Goal: Transaction & Acquisition: Purchase product/service

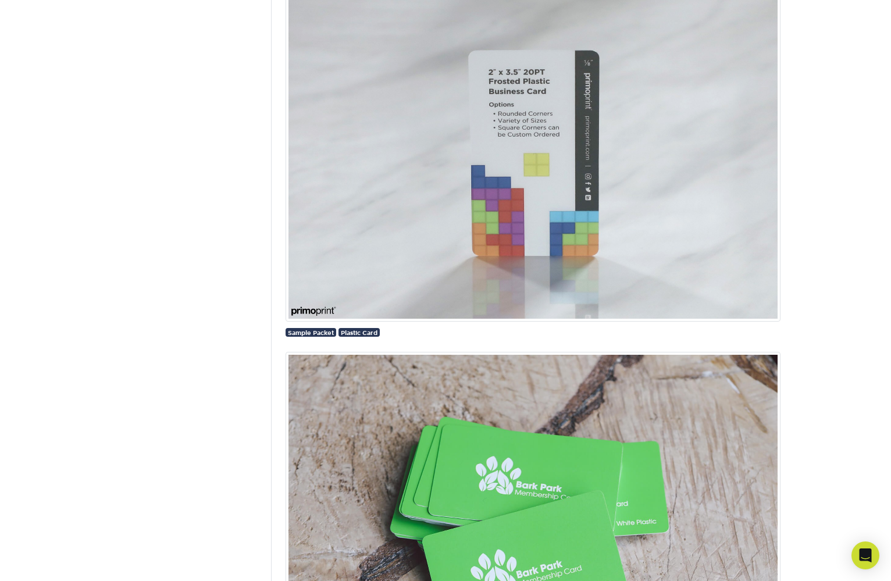
scroll to position [889, 0]
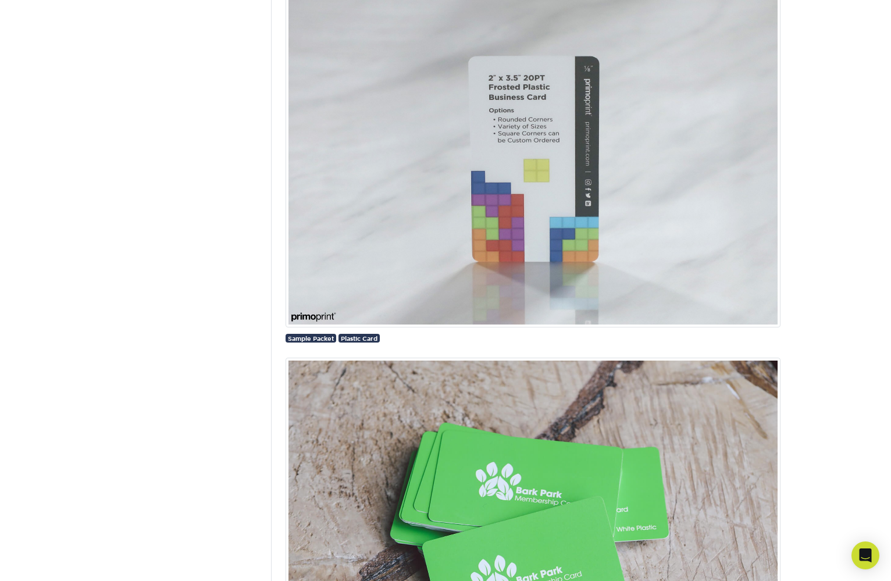
click at [556, 127] on img at bounding box center [532, 161] width 495 height 332
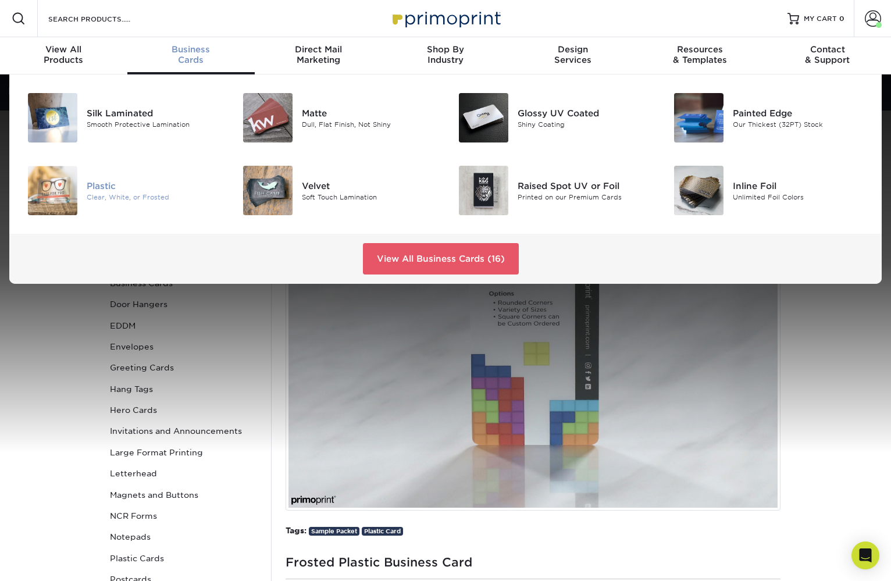
click at [99, 187] on div "Plastic" at bounding box center [154, 185] width 135 height 13
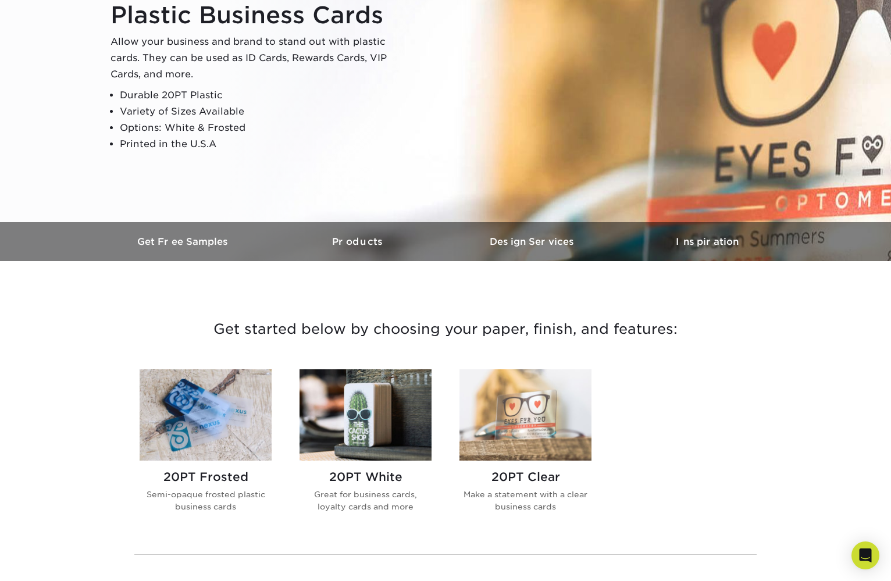
scroll to position [206, 0]
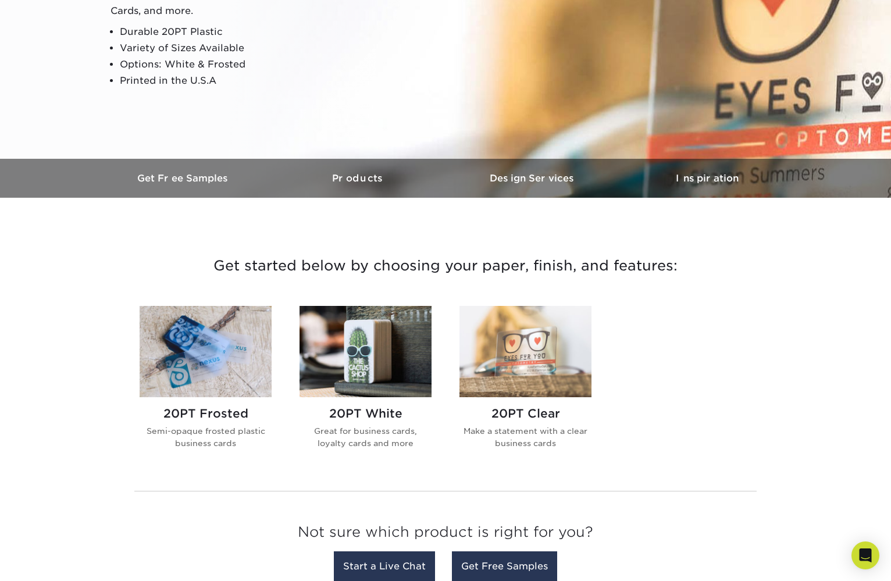
click at [364, 353] on img at bounding box center [365, 351] width 132 height 91
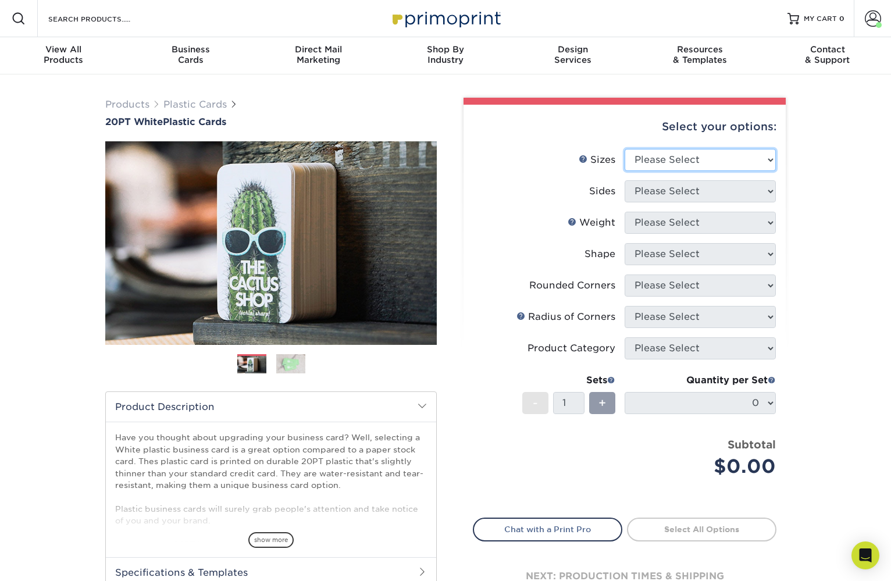
select select "2.00x3.50"
select select "13abbda7-1d64-4f25-8bb2-c179b224825d"
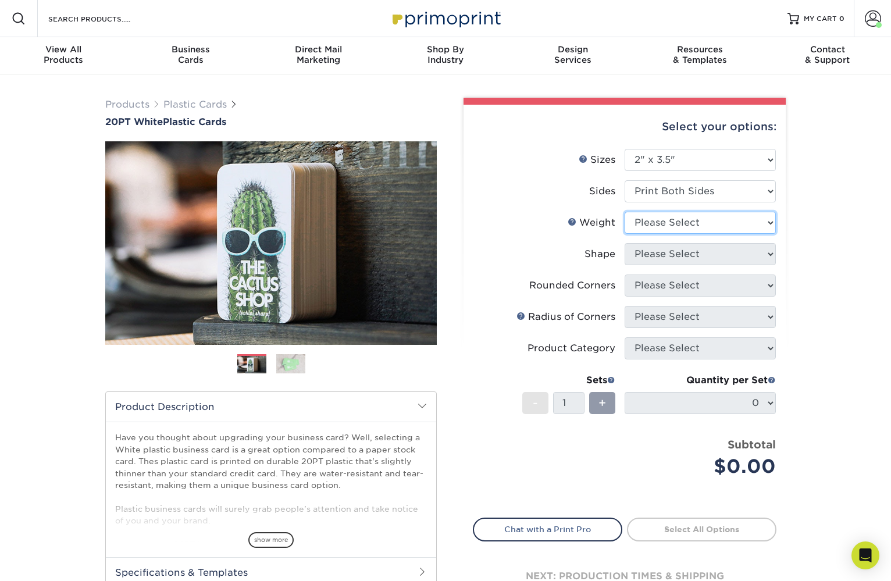
select select "20PT White Plastic"
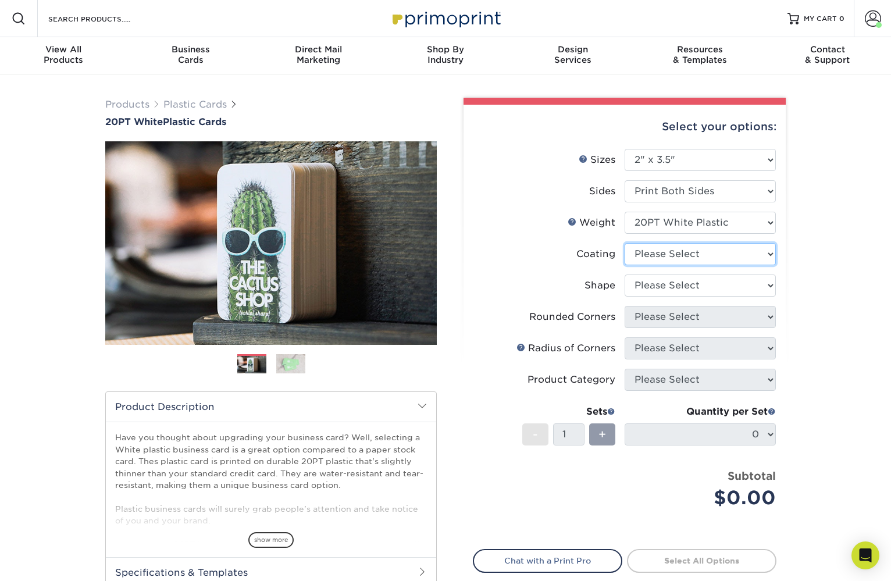
select select "3e7618de-abca-4bda-9f97-8b9129e913d8"
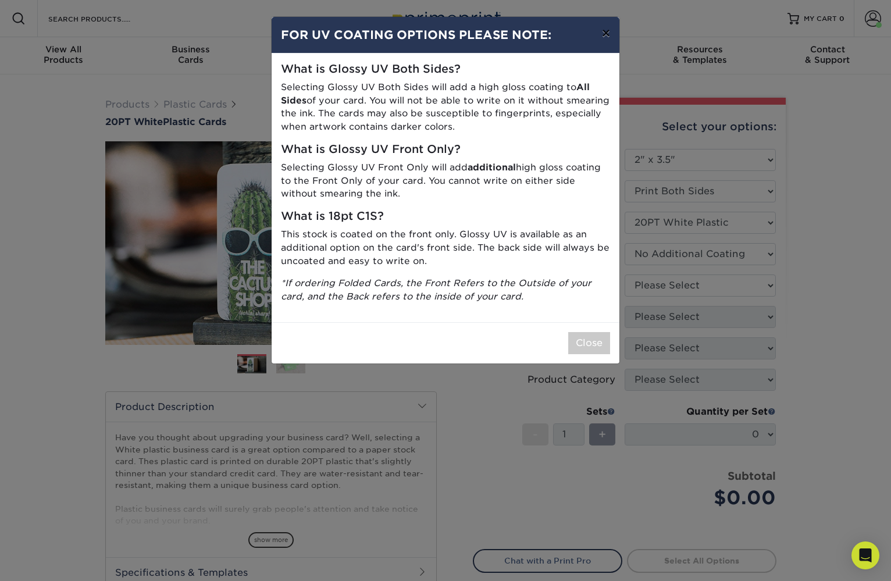
click at [605, 34] on button "×" at bounding box center [605, 33] width 27 height 33
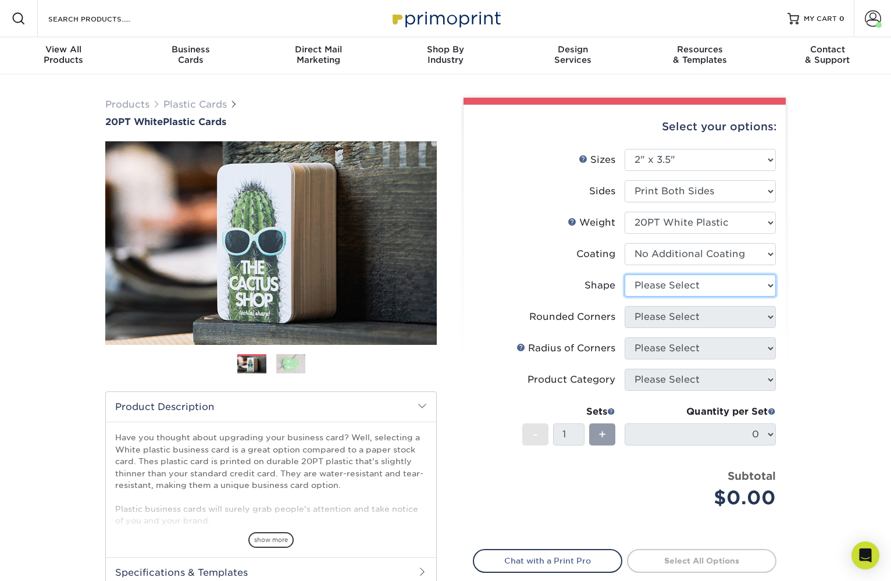
select select "standard"
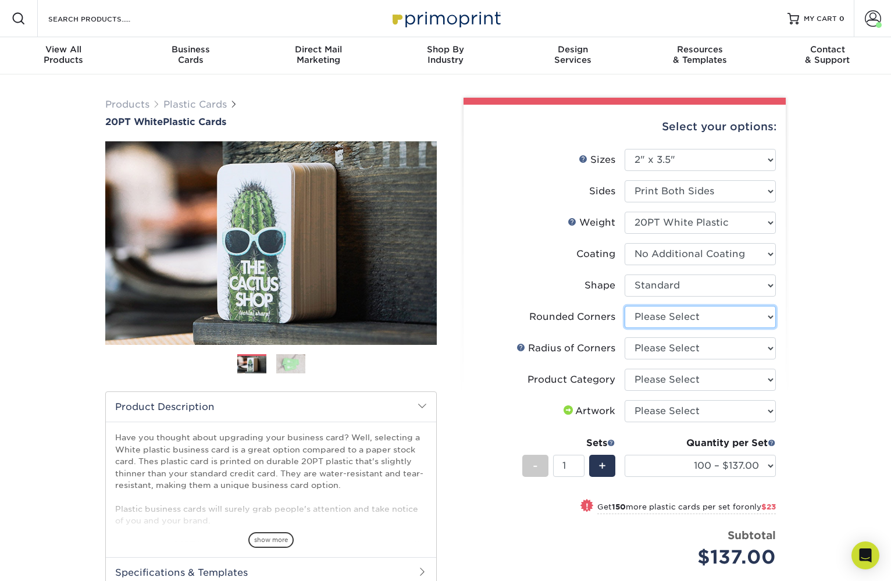
select select "7672df9e-0e0a-464d-8e1f-920c575e4da3"
click at [285, 360] on img at bounding box center [290, 363] width 29 height 20
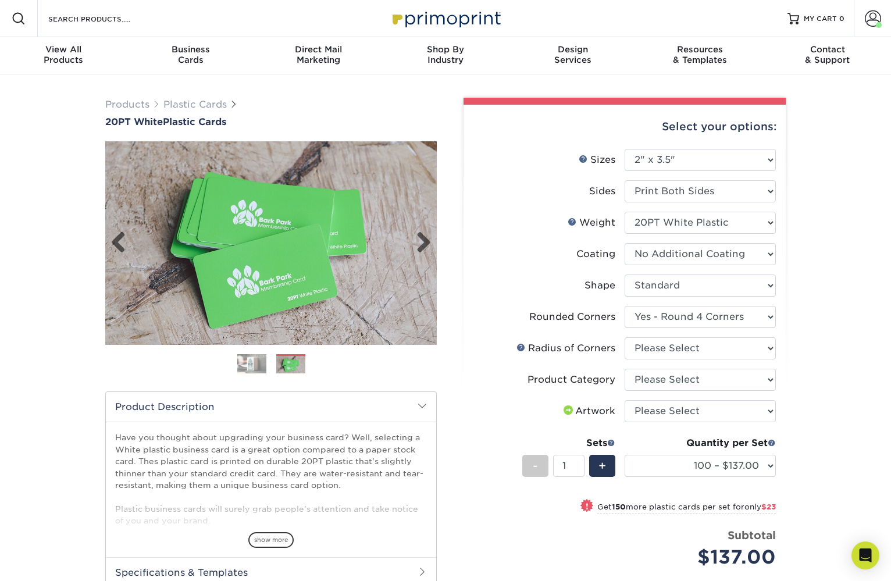
drag, startPoint x: 316, startPoint y: 280, endPoint x: 319, endPoint y: 316, distance: 36.7
click at [319, 316] on img at bounding box center [270, 242] width 331 height 229
click at [621, 345] on label "Radius of Corners" at bounding box center [548, 348] width 151 height 22
select select "479fbfe7-6a0c-4895-8c9a-81739b7486c9"
select select "3b5148f1-0588-4f88-a218-97bcfdce65c1"
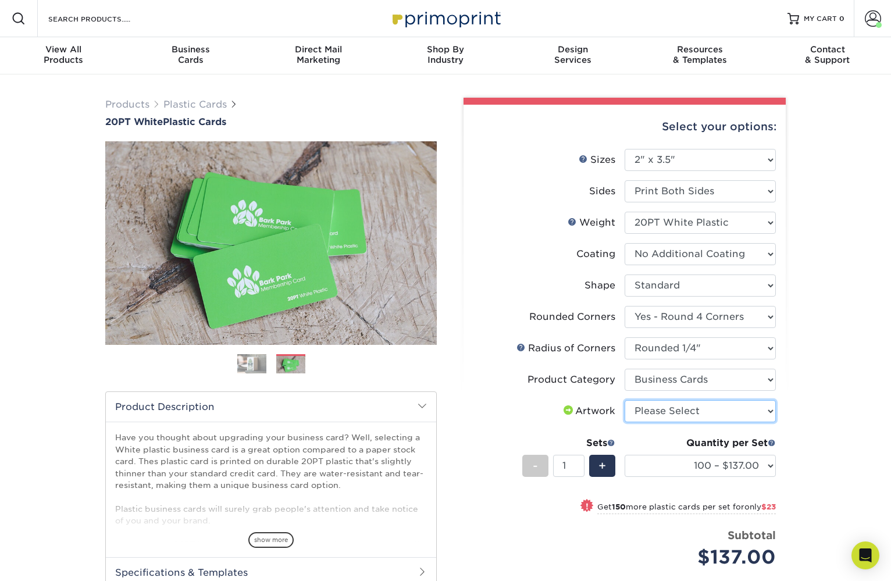
select select "upload"
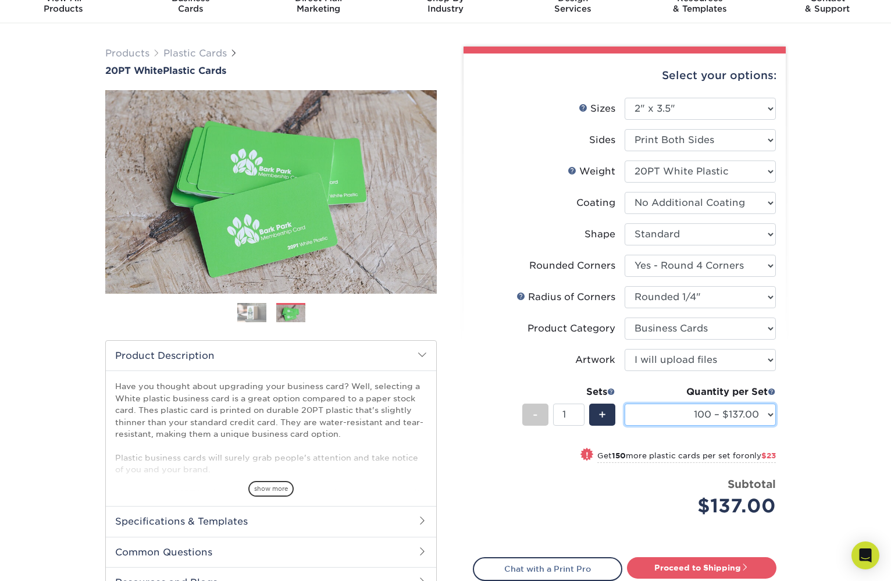
scroll to position [54, 0]
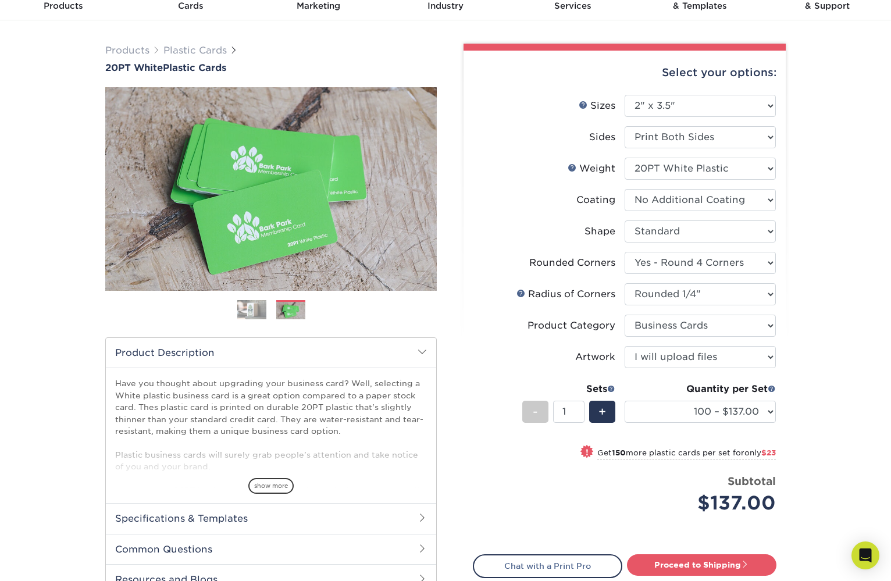
click at [213, 516] on h2 "Specifications & Templates" at bounding box center [271, 518] width 330 height 30
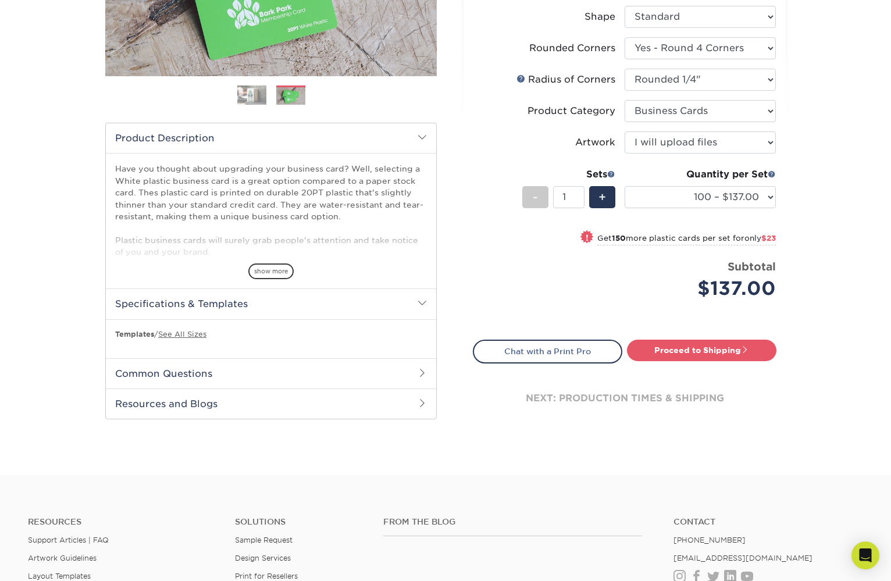
scroll to position [270, 0]
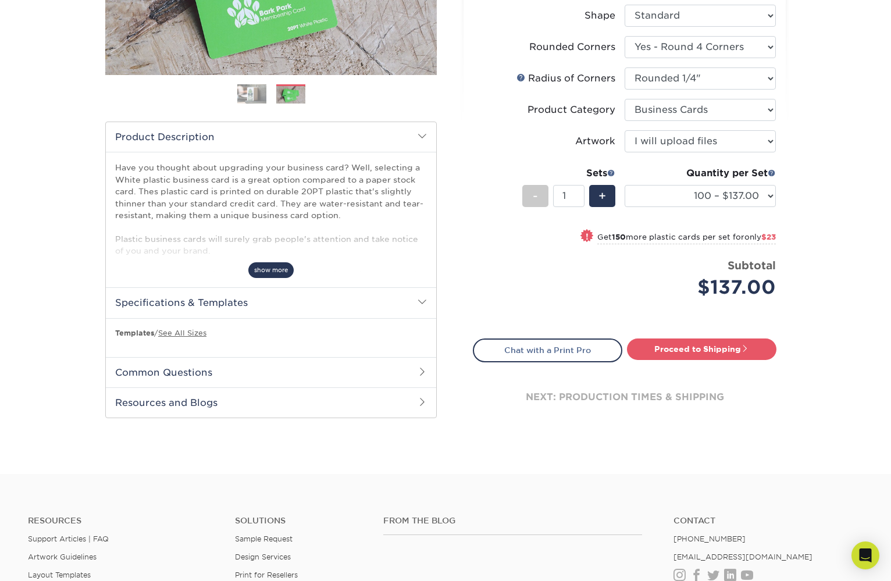
click at [269, 269] on span "show more" at bounding box center [270, 270] width 45 height 16
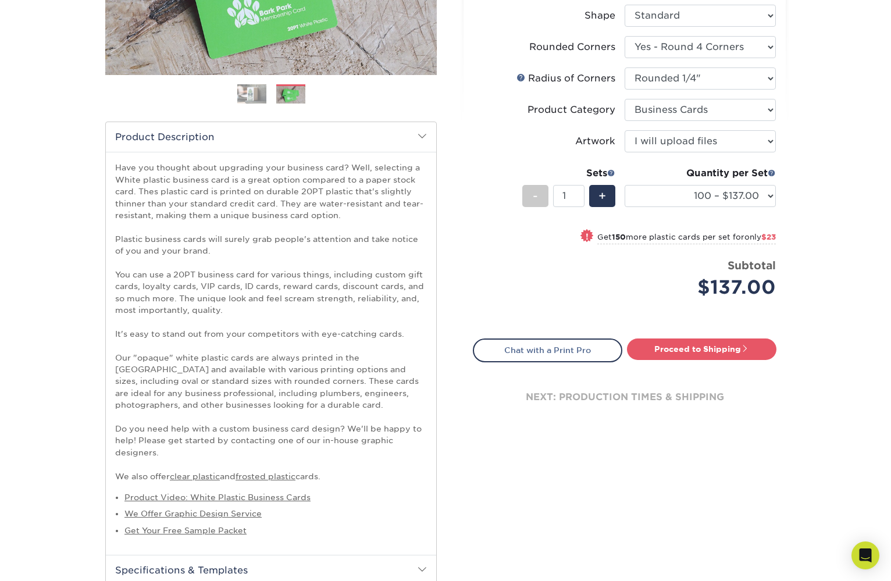
click at [126, 235] on p "Have you thought about upgrading your business card? Well, selecting a White pl…" at bounding box center [271, 322] width 312 height 320
drag, startPoint x: 126, startPoint y: 235, endPoint x: 188, endPoint y: 237, distance: 62.2
click at [188, 237] on p "Have you thought about upgrading your business card? Well, selecting a White pl…" at bounding box center [271, 322] width 312 height 320
copy p "Plastic business cards"
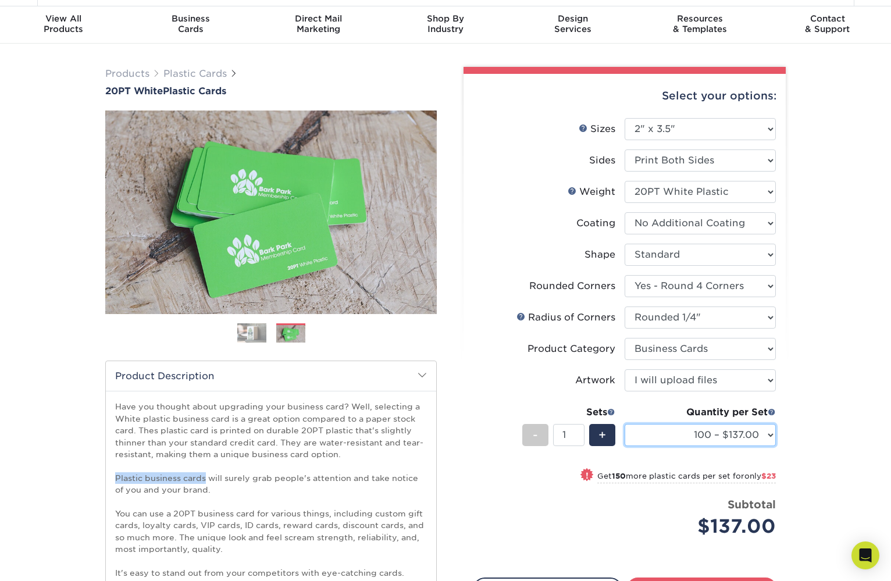
scroll to position [13, 0]
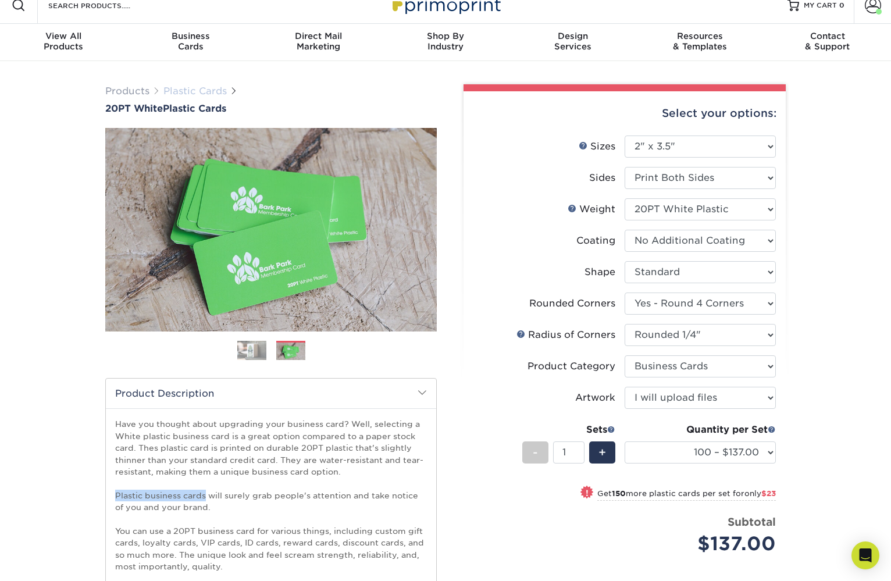
click at [202, 94] on link "Plastic Cards" at bounding box center [194, 90] width 63 height 11
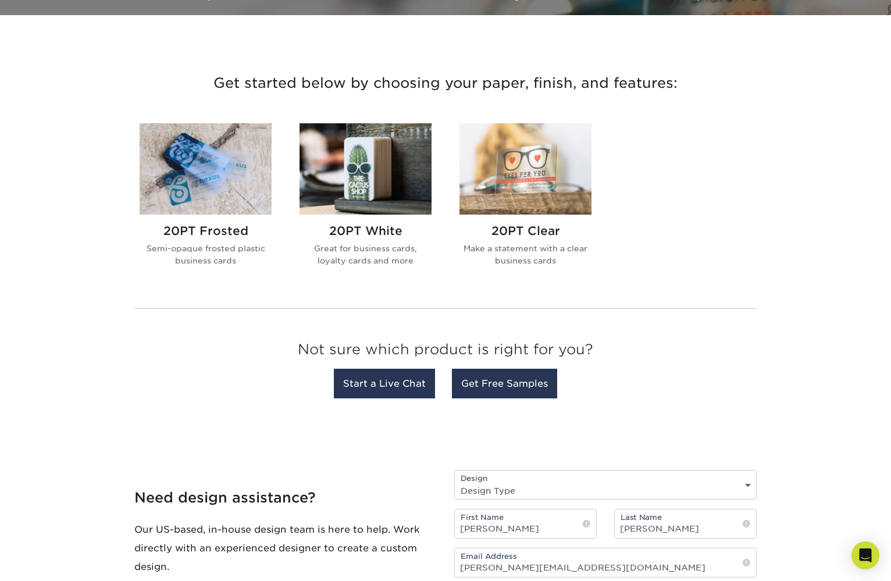
scroll to position [398, 0]
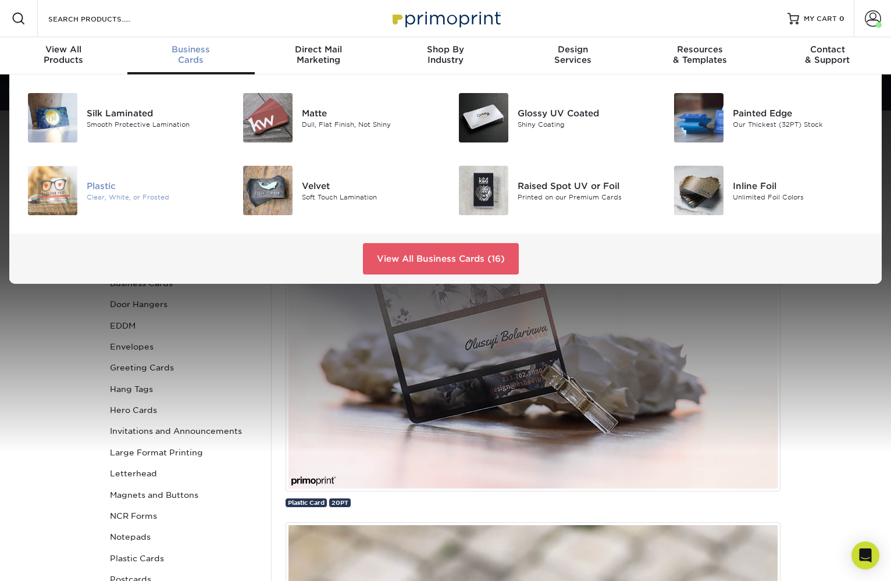
click at [94, 185] on div "Plastic" at bounding box center [154, 185] width 135 height 13
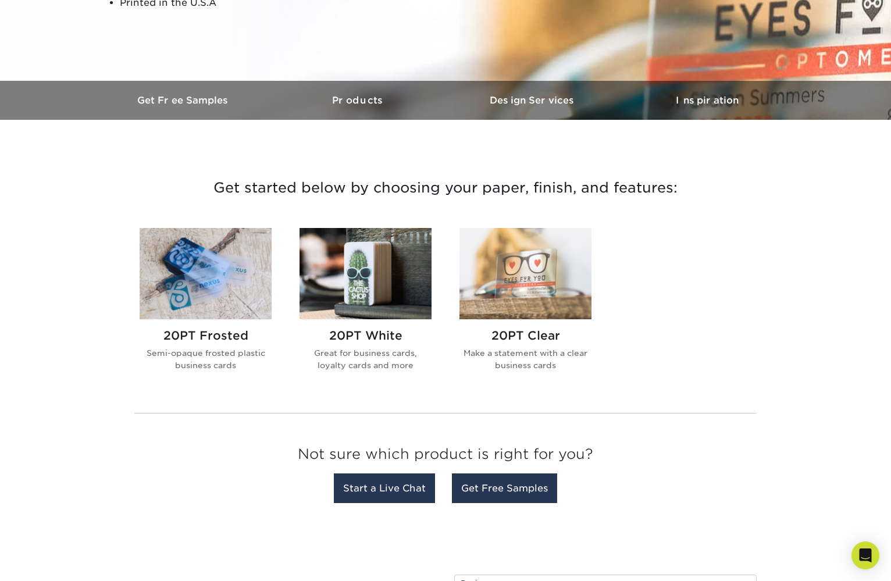
scroll to position [287, 0]
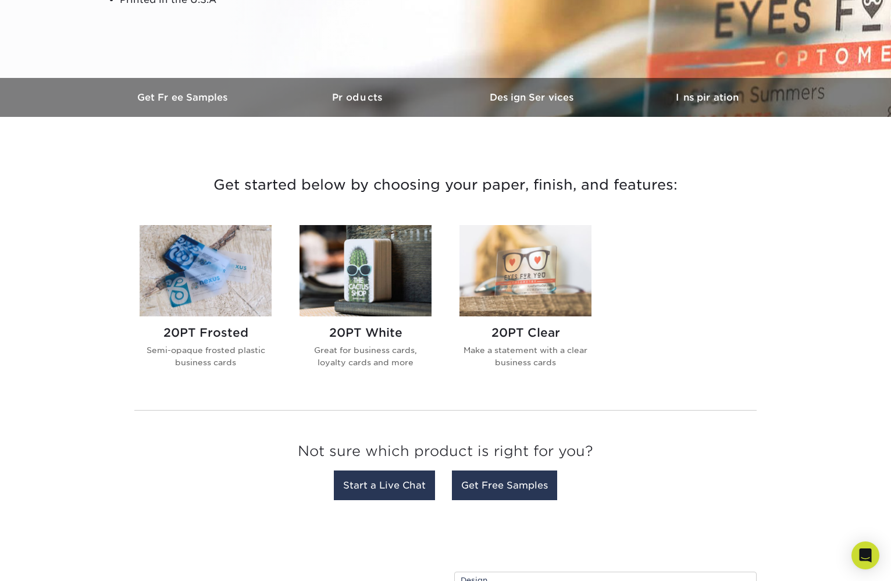
click at [365, 282] on img at bounding box center [365, 270] width 132 height 91
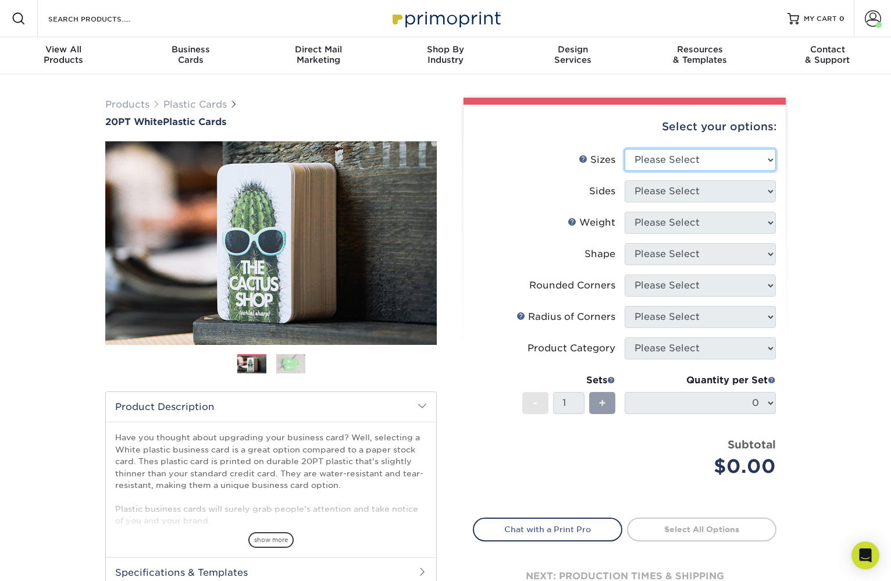
select select "2.00x8.00"
select select "13abbda7-1d64-4f25-8bb2-c179b224825d"
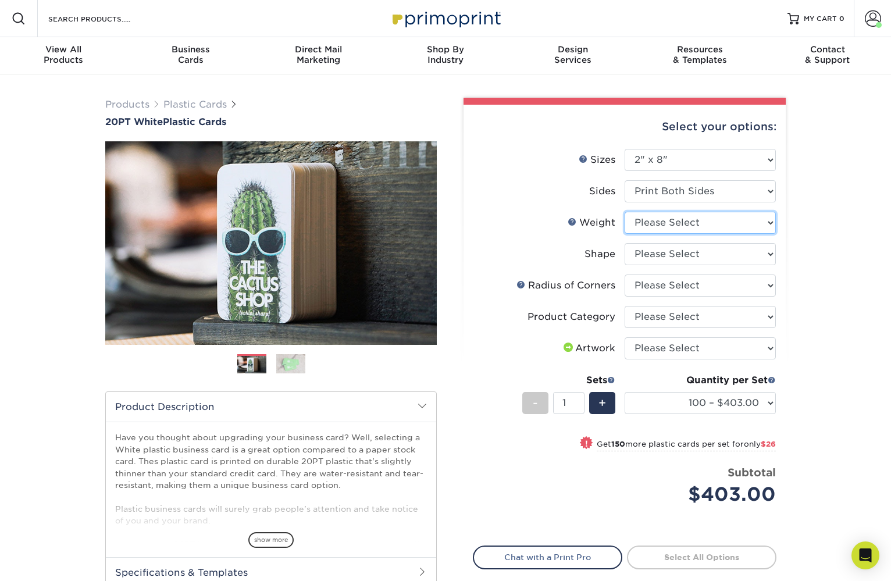
select select "20PT White Plastic"
select select "-1"
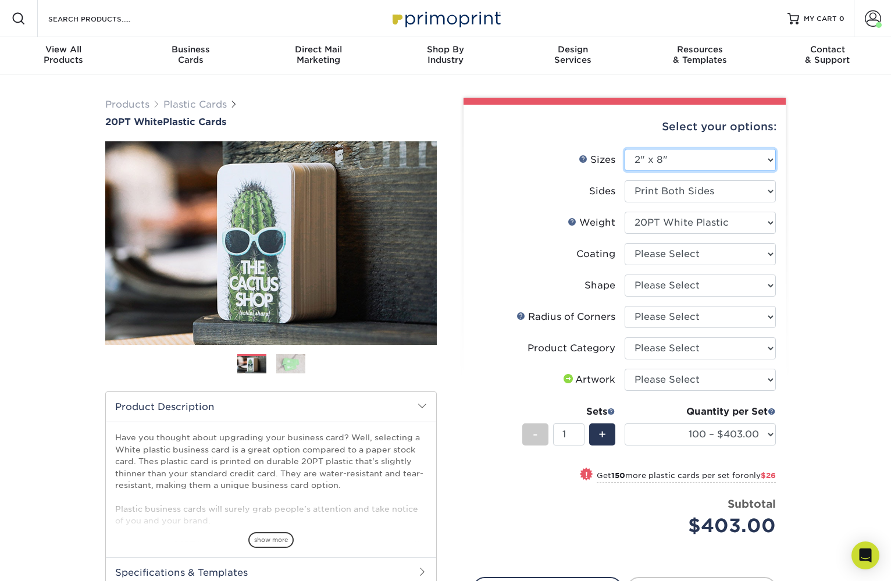
select select "2.12x3.38"
select select "-1"
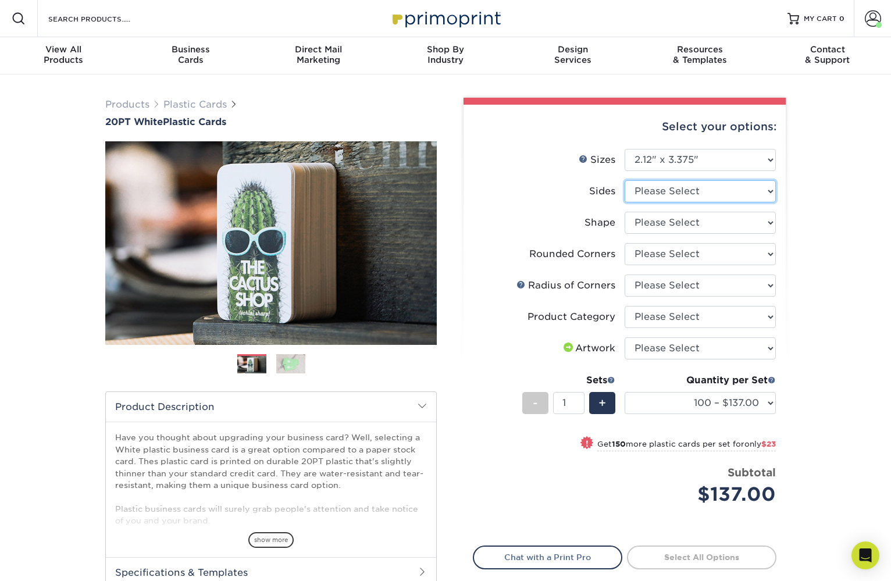
select select "13abbda7-1d64-4f25-8bb2-c179b224825d"
select select "-1"
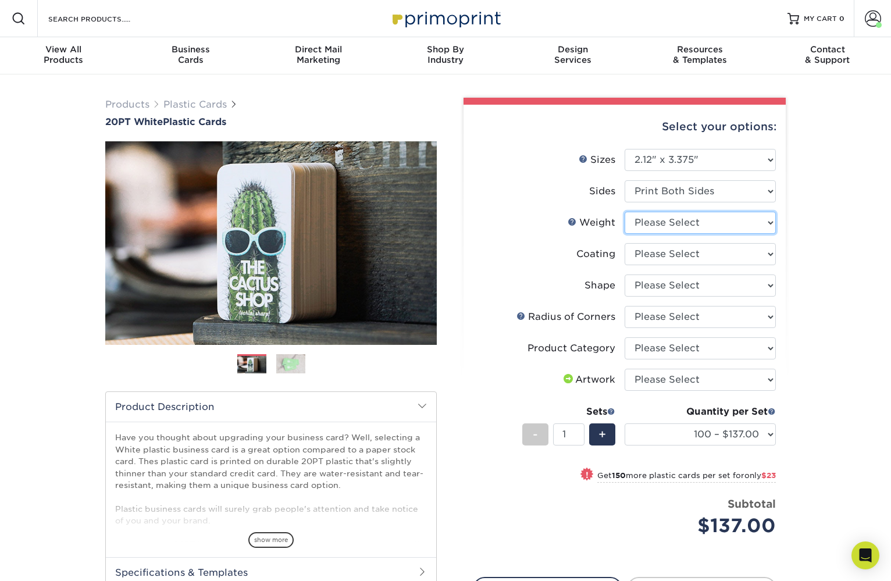
select select "20PT White Plastic"
select select "-1"
select select "3e7618de-abca-4bda-9f97-8b9129e913d8"
select select "-1"
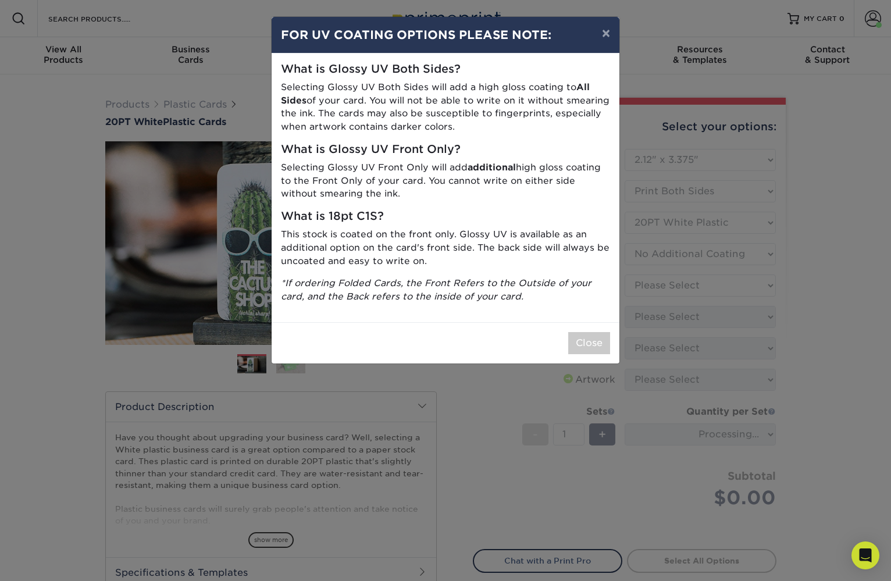
click at [648, 290] on div "× FOR UV COATING OPTIONS PLEASE NOTE: What is Glossy UV Both Sides? Selecting G…" at bounding box center [445, 290] width 891 height 581
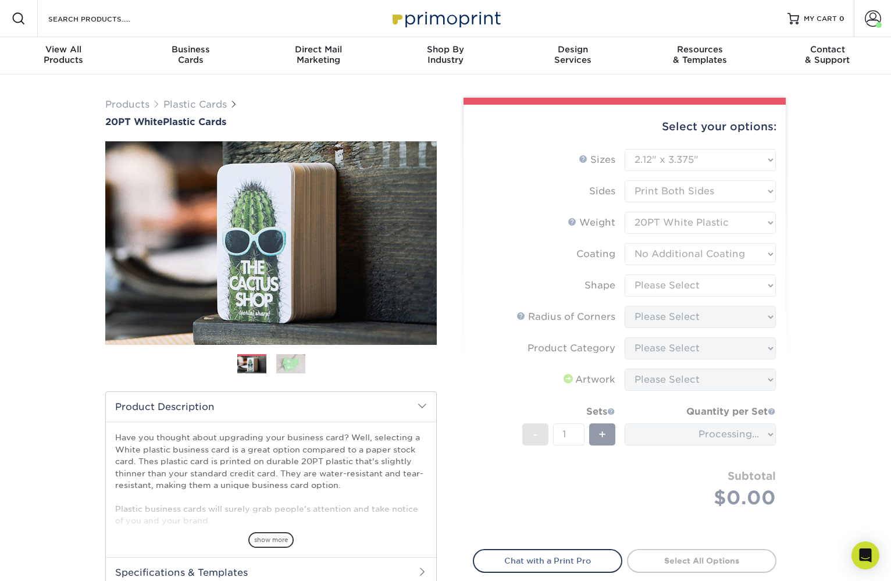
click at [648, 288] on form "Sizes Help Sizes Please Select 2" x 3.5" 2" x 8" 2.12" x 3.375" 2.5" x 2.5" 4.2…" at bounding box center [624, 342] width 303 height 387
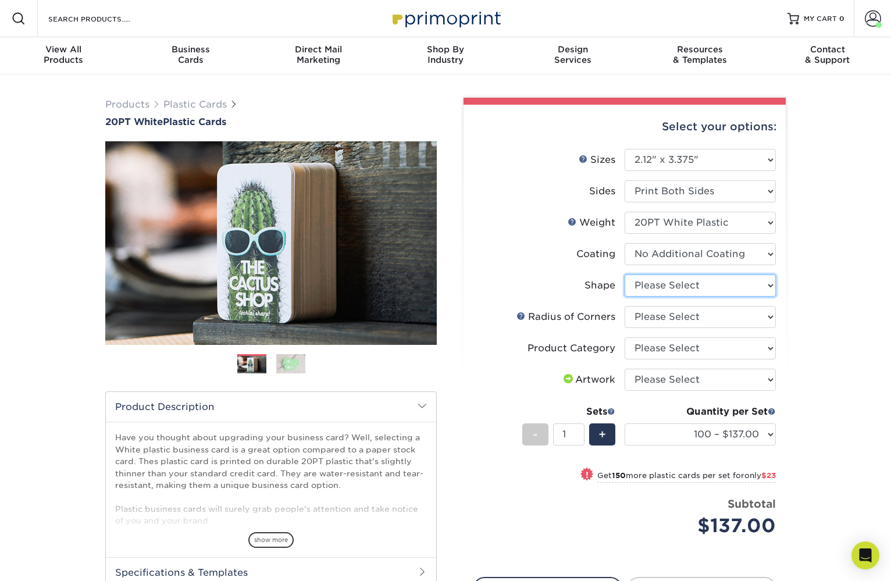
select select "standard"
select select "-1"
select select "479fbfe7-6a0c-4895-8c9a-81739b7486c9"
select select "3b5148f1-0588-4f88-a218-97bcfdce65c1"
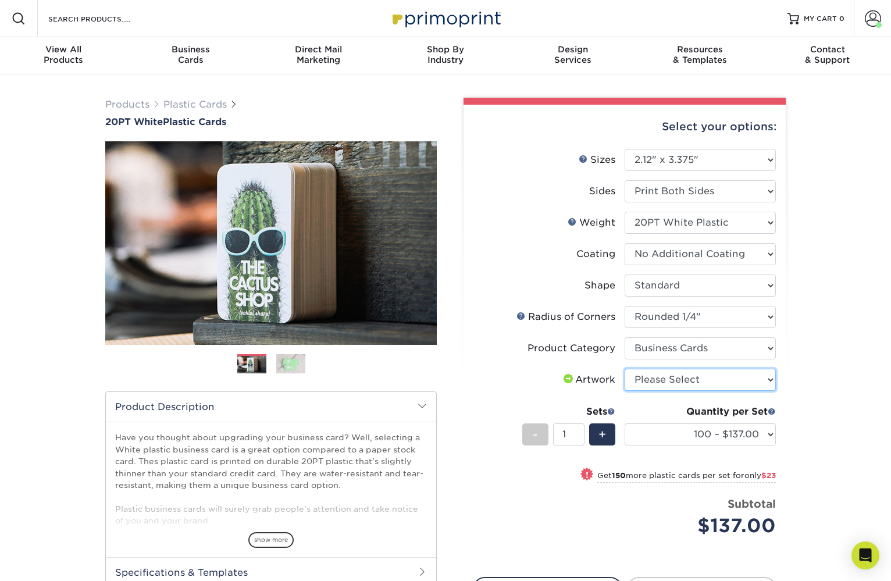
select select "design"
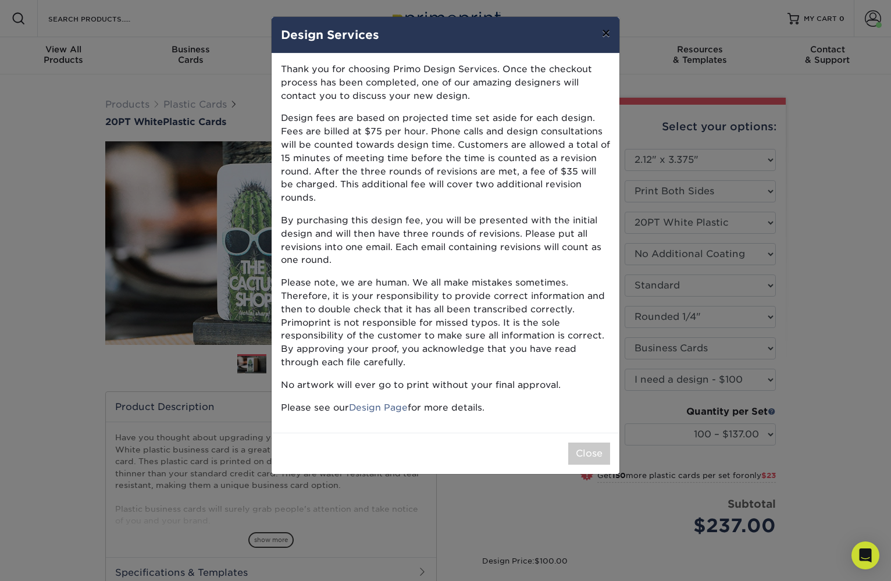
click at [603, 34] on button "×" at bounding box center [605, 33] width 27 height 33
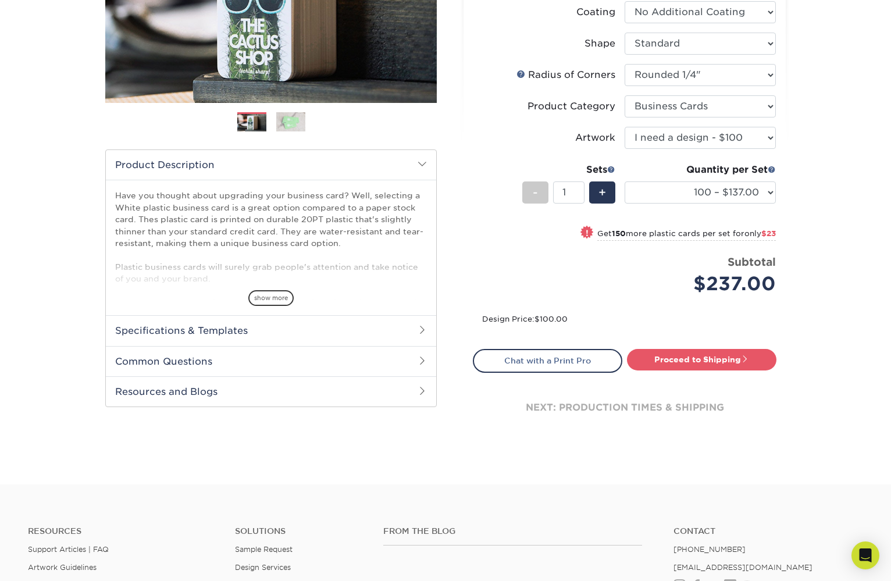
scroll to position [243, 0]
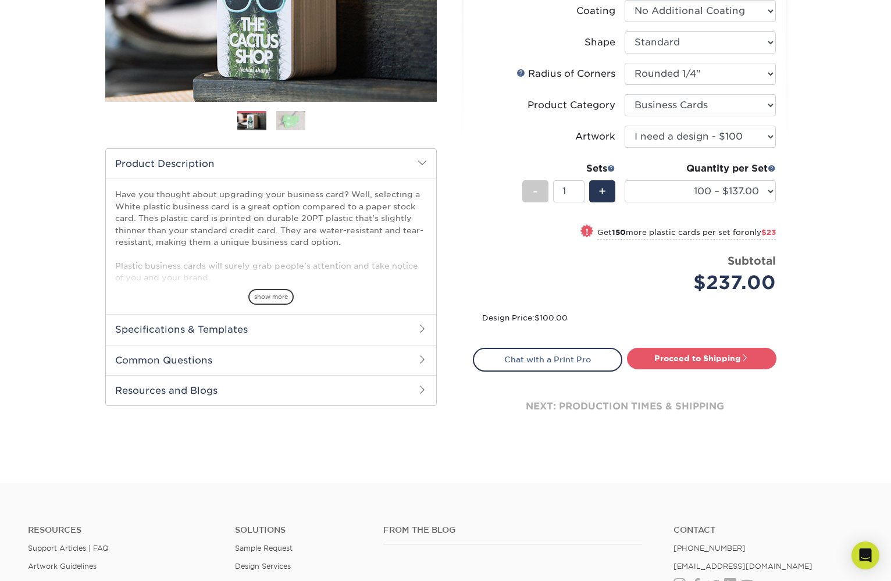
click at [221, 326] on h2 "Specifications & Templates" at bounding box center [271, 329] width 330 height 30
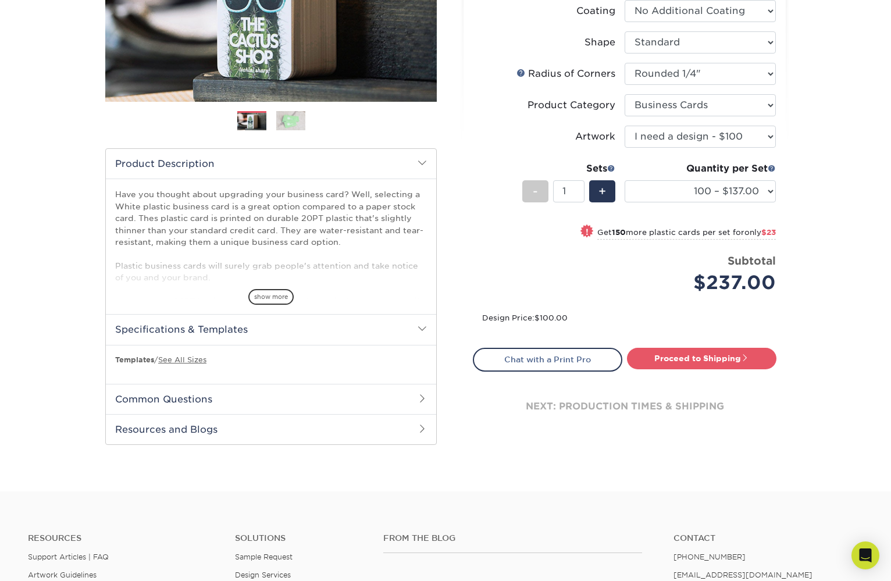
click at [207, 264] on div "show more" at bounding box center [271, 277] width 312 height 56
click at [195, 359] on link "See All Sizes" at bounding box center [182, 359] width 48 height 9
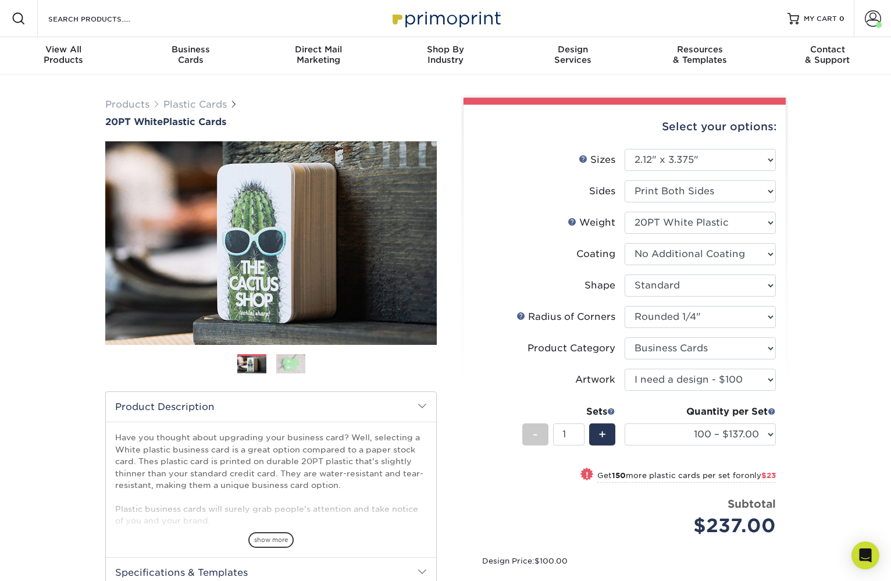
scroll to position [0, 0]
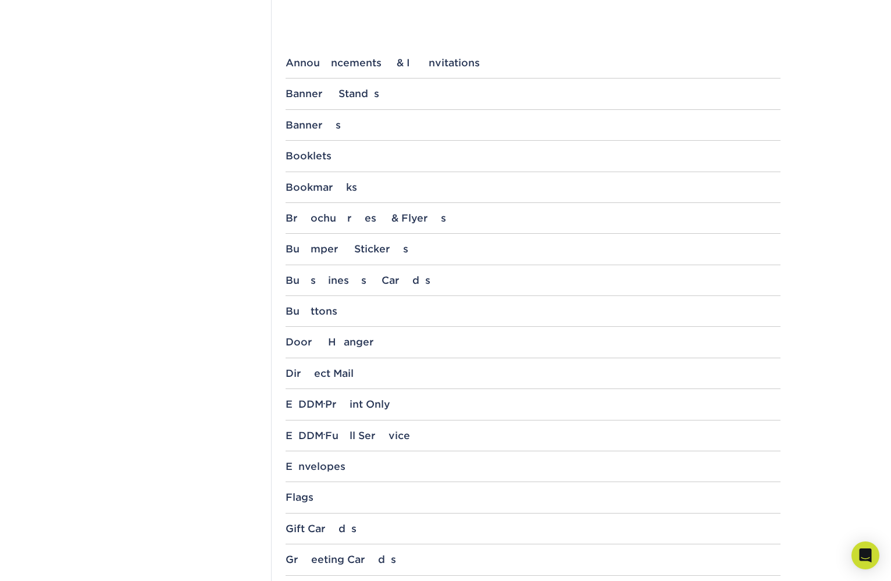
scroll to position [255, 0]
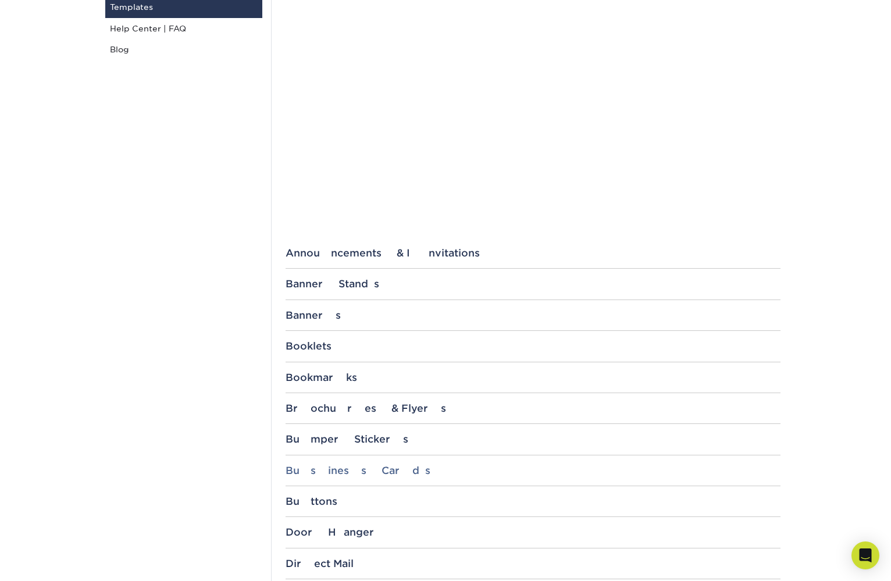
click at [306, 470] on div "Business Cards" at bounding box center [532, 470] width 495 height 12
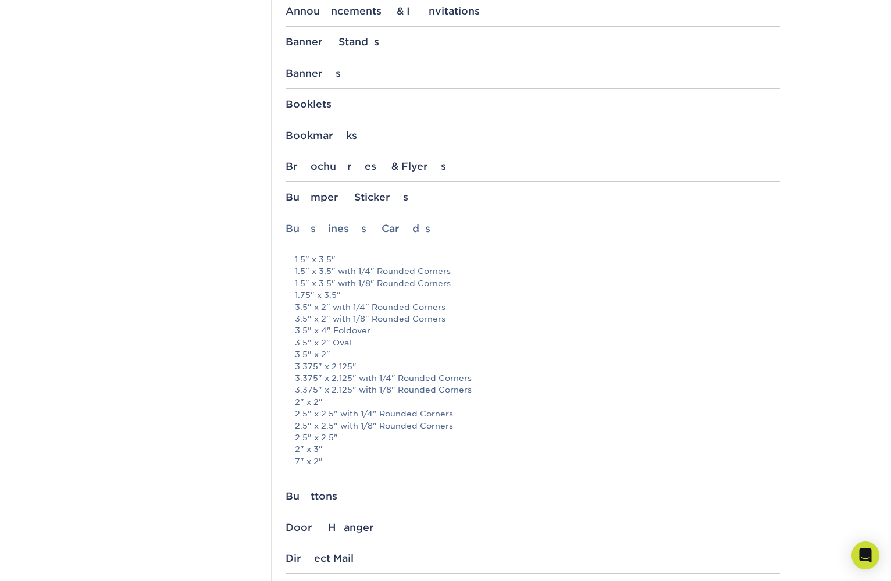
scroll to position [497, 0]
drag, startPoint x: 293, startPoint y: 370, endPoint x: 353, endPoint y: 376, distance: 60.2
click at [353, 376] on div "1.5" x 3.5" 1.5" x 3.5" with 1/4" Rounded Corners 1.5" x 3.5" with 1/8" Rounded…" at bounding box center [532, 371] width 495 height 237
copy link "3.375" x 2.125""
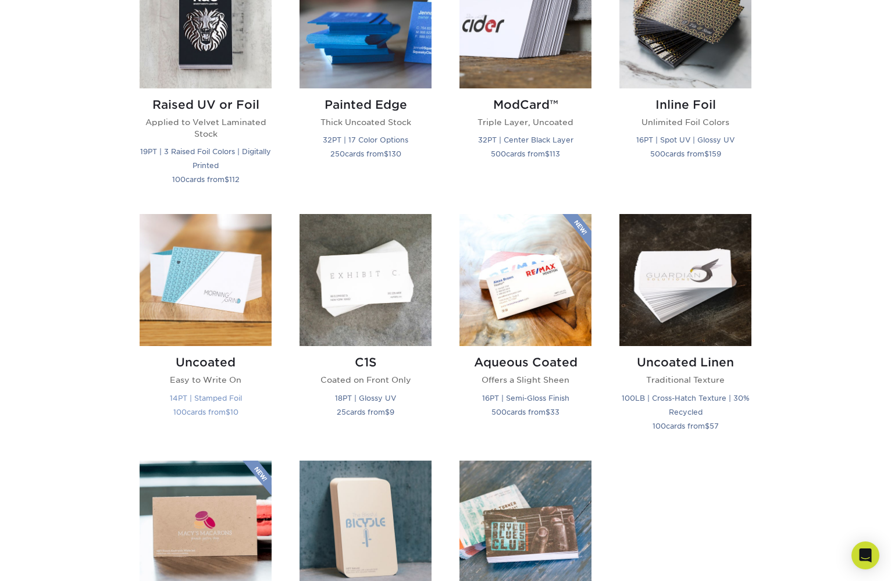
scroll to position [871, 0]
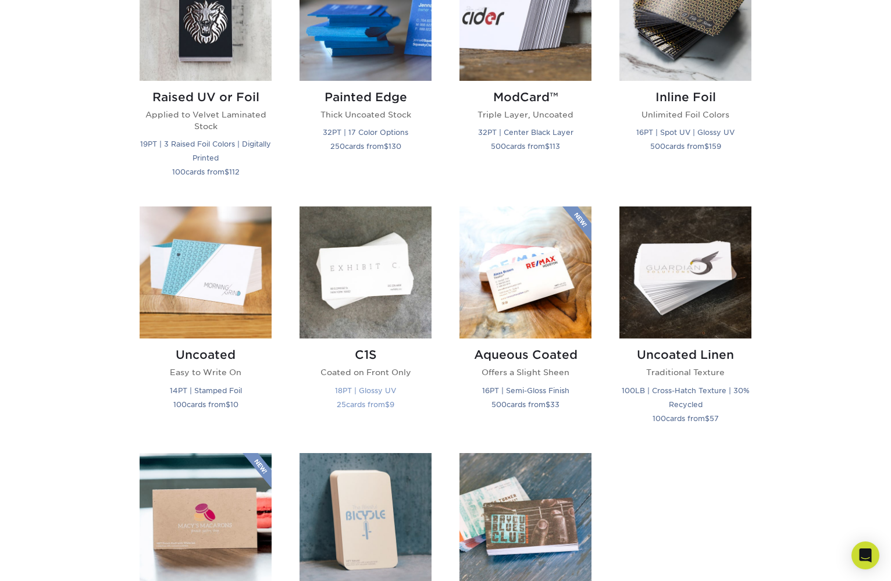
click at [354, 281] on img at bounding box center [365, 272] width 132 height 132
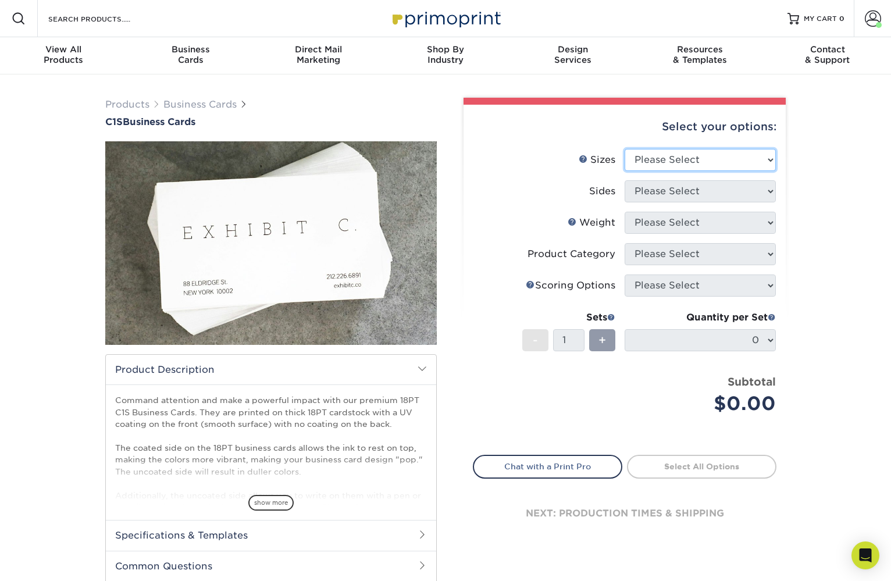
select select "3.50x4.00"
select select "13abbda7-1d64-4f25-8bb2-c179b224825d"
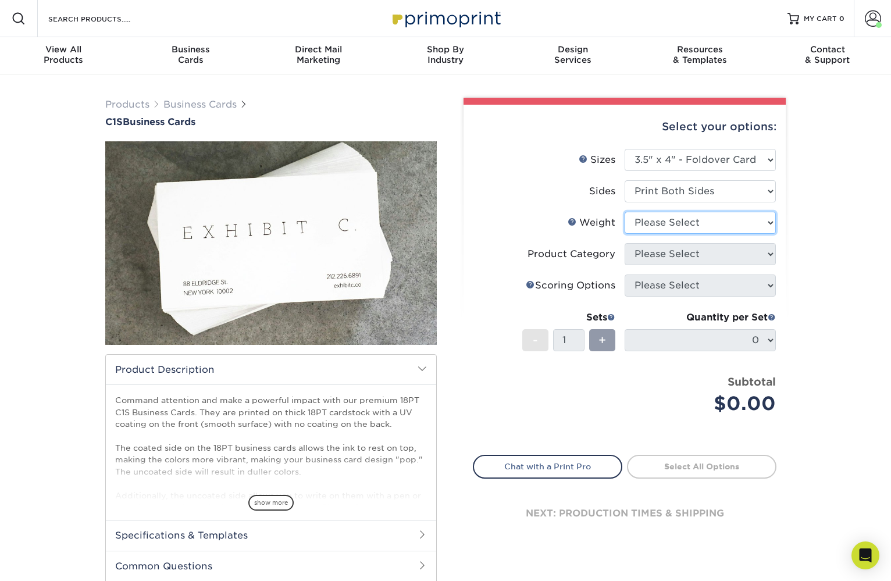
select select "18PTC1S"
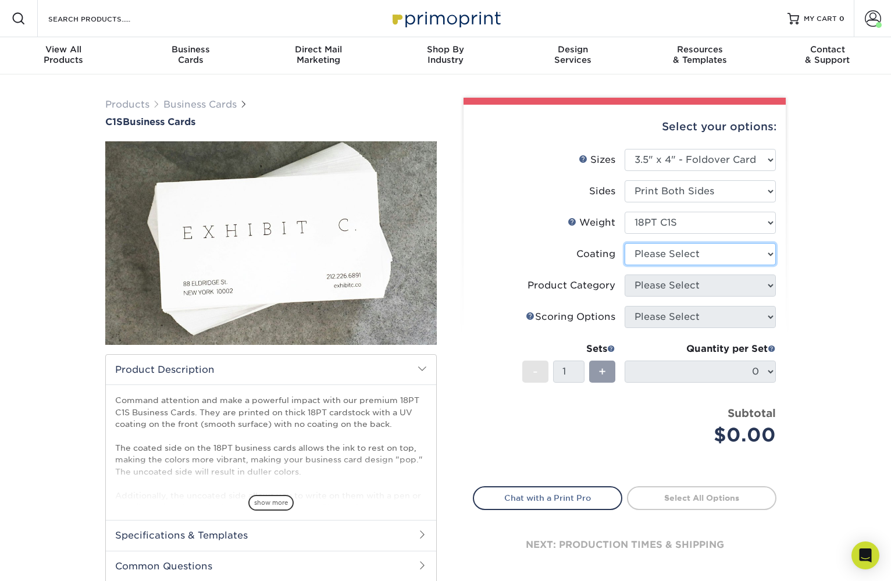
select select "1e8116af-acfc-44b1-83dc-8181aa338834"
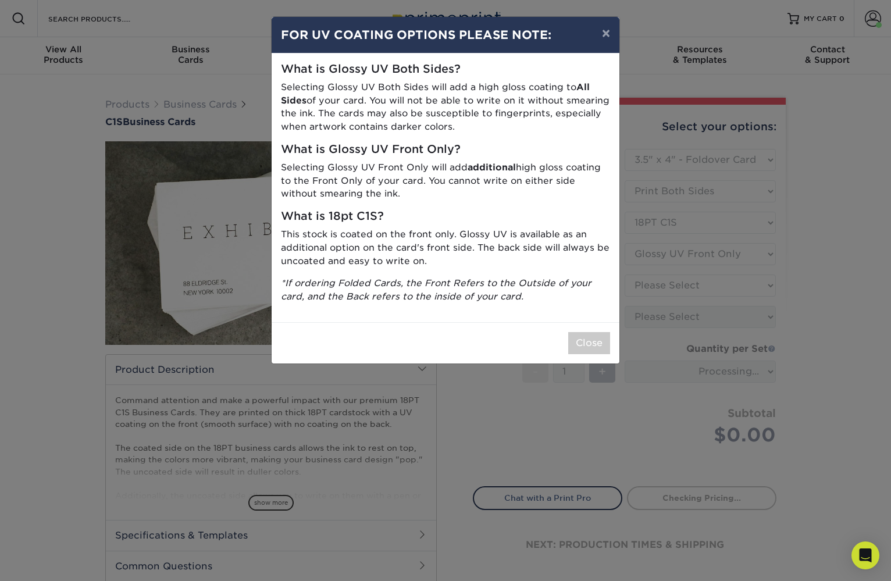
click at [585, 322] on div "Close" at bounding box center [445, 342] width 348 height 41
click at [661, 280] on div "× FOR UV COATING OPTIONS PLEASE NOTE: What is Glossy UV Both Sides? Selecting G…" at bounding box center [445, 290] width 891 height 581
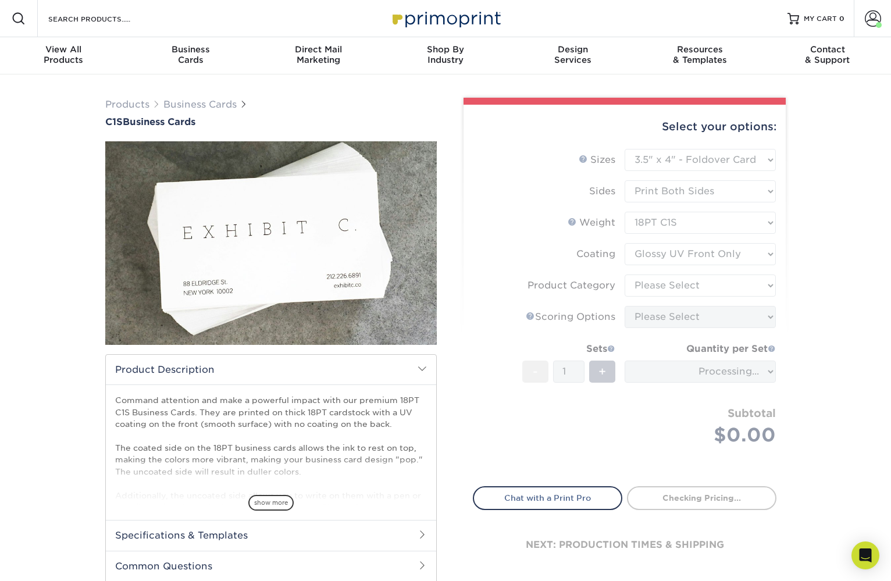
click at [662, 286] on form "Sizes Help Sizes Please Select 2" x 3.5" - Standard 2.125" x 3.375" - European …" at bounding box center [624, 311] width 303 height 324
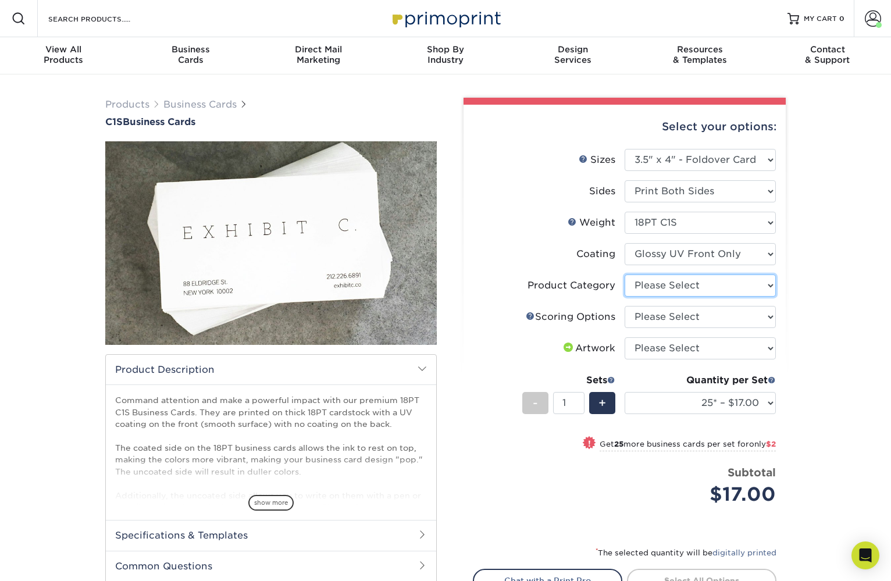
select select "3b5148f1-0588-4f88-a218-97bcfdce65c1"
select select "b23166fa-223a-4016-b2d3-d3438452c7d9"
select select "upload"
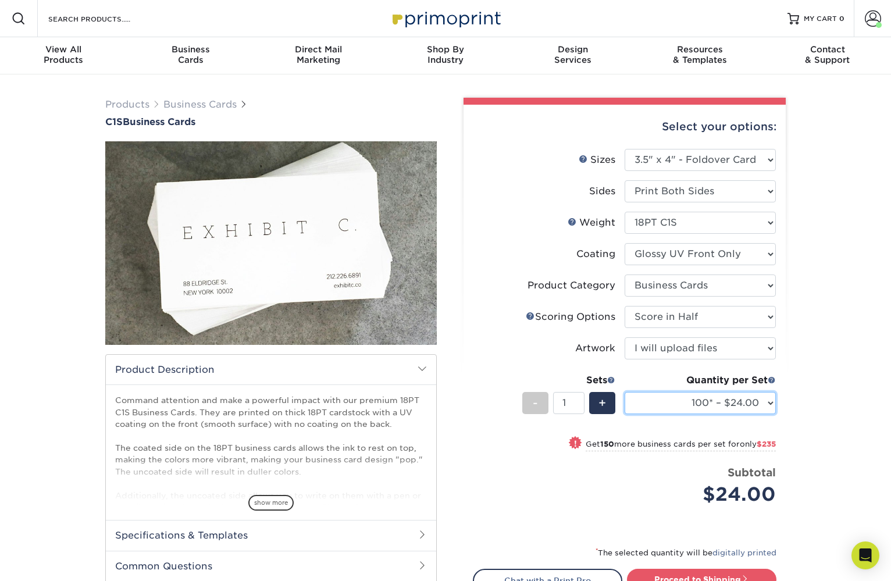
select select "25* – $17.00"
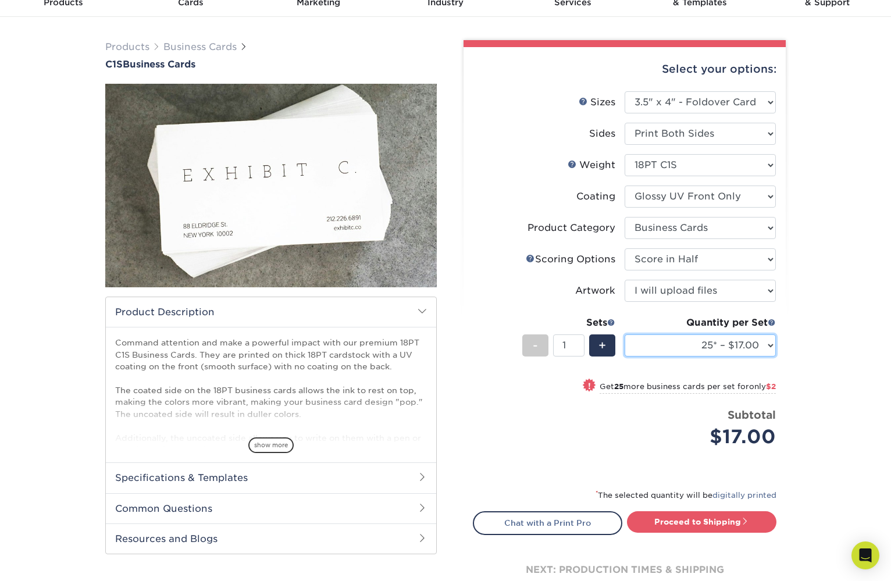
scroll to position [48, 0]
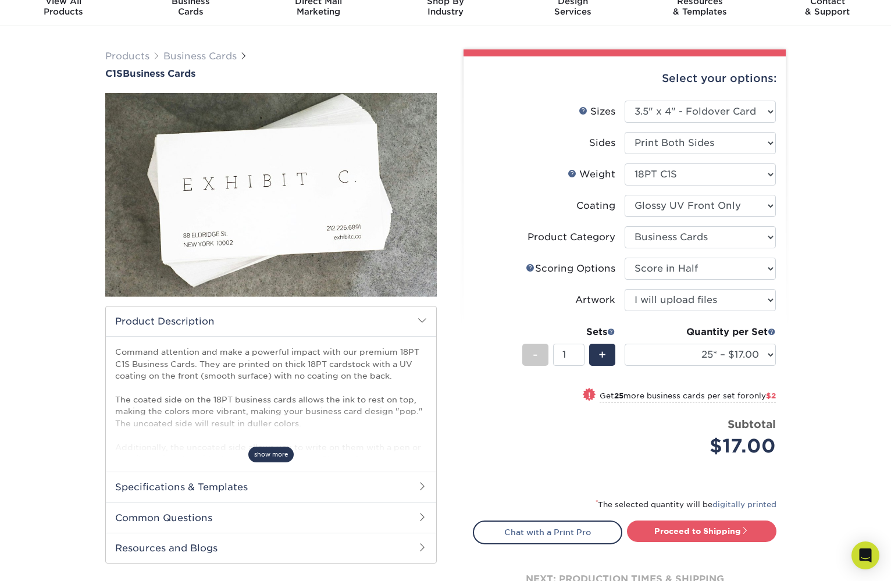
click at [263, 451] on span "show more" at bounding box center [270, 454] width 45 height 16
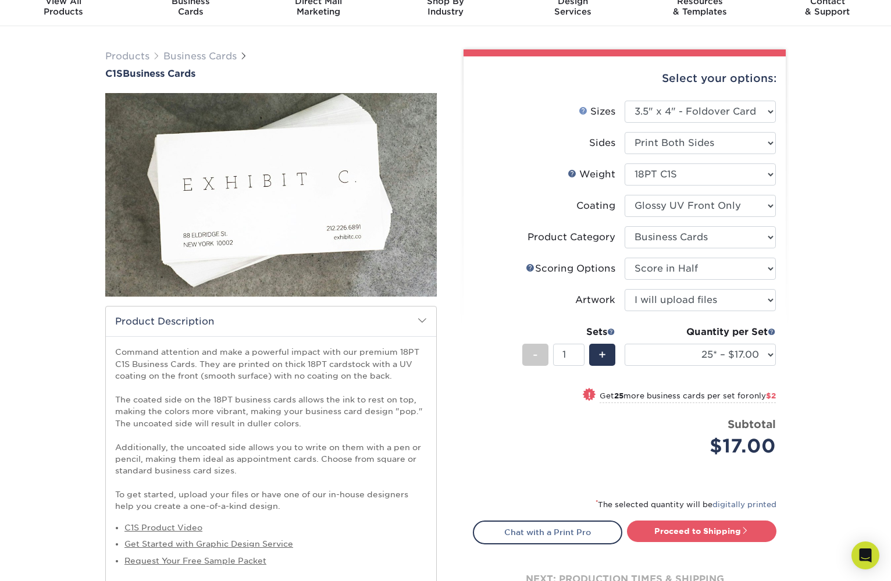
click at [583, 106] on link "Sizes Help" at bounding box center [582, 110] width 9 height 9
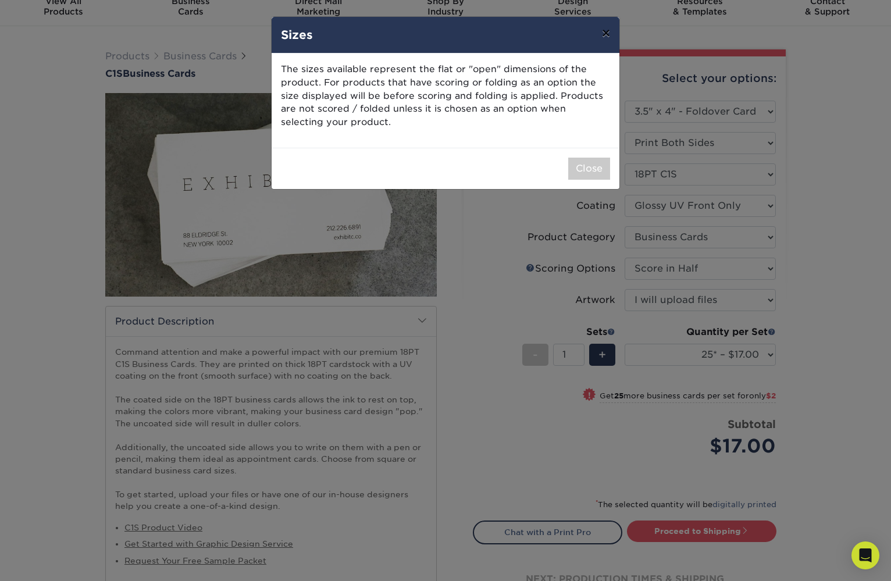
click at [605, 32] on button "×" at bounding box center [605, 33] width 27 height 33
